Goal: Information Seeking & Learning: Learn about a topic

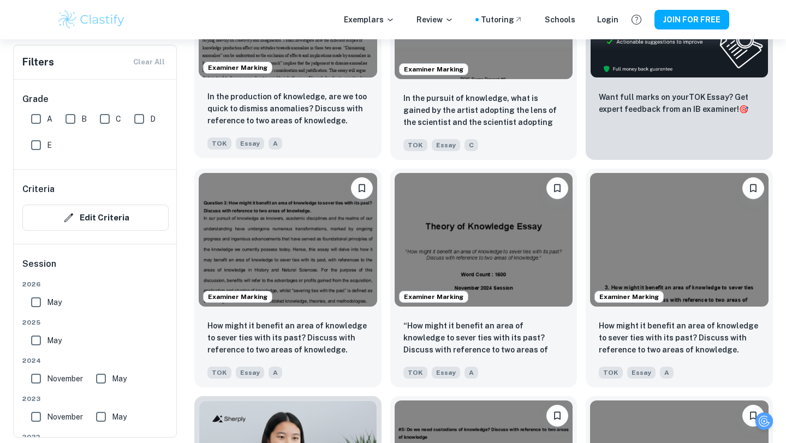
scroll to position [467, 0]
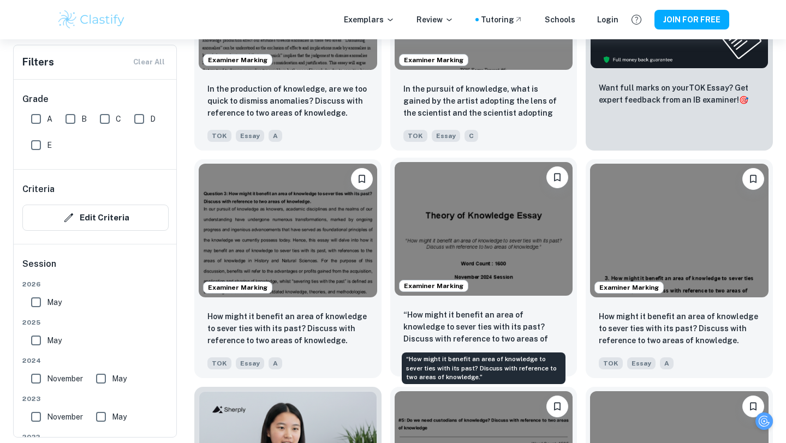
click at [515, 321] on p "“How might it benefit an area of knowledge to sever ties with its past? Discuss…" at bounding box center [483, 327] width 161 height 37
